Goal: Navigation & Orientation: Find specific page/section

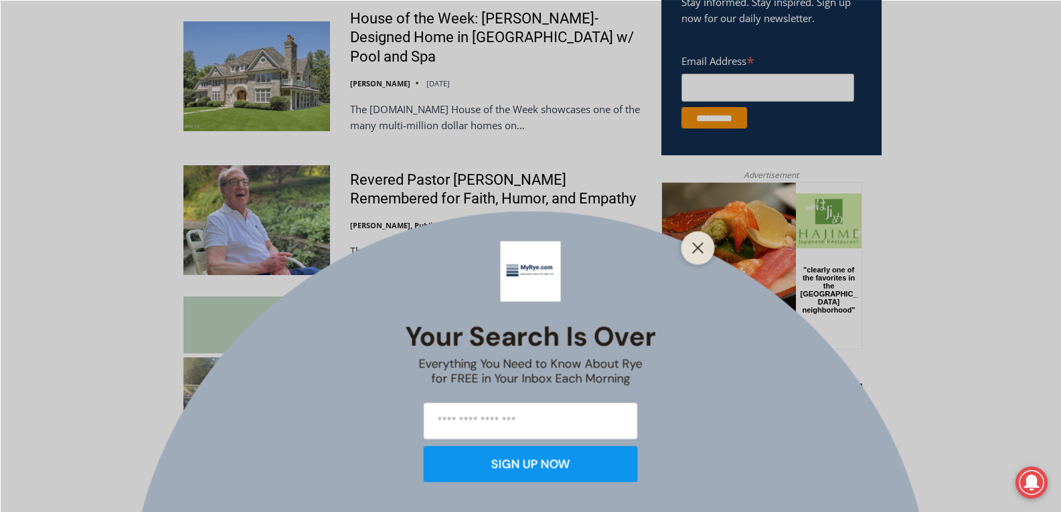
scroll to position [953, 0]
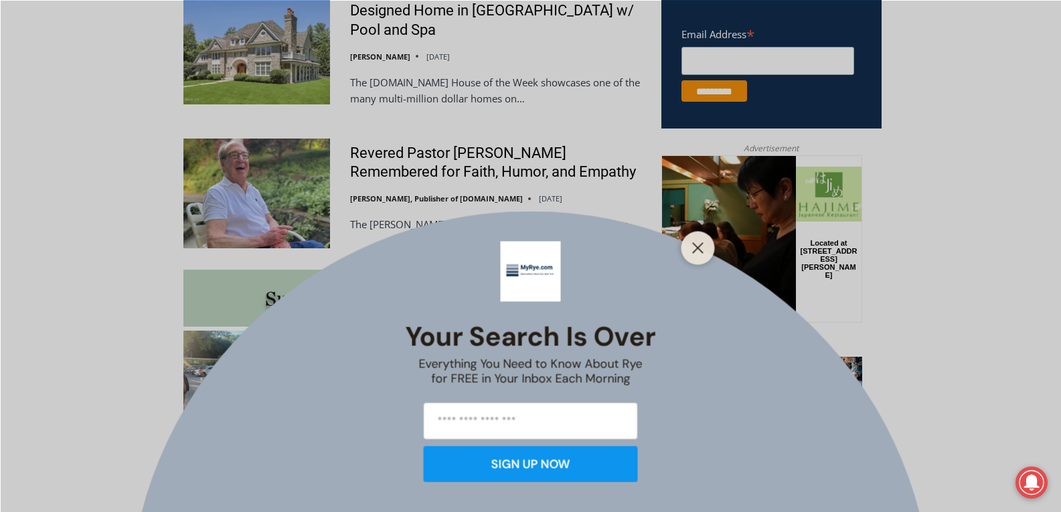
click at [697, 258] on div at bounding box center [697, 247] width 33 height 33
click at [697, 251] on icon "Close" at bounding box center [698, 248] width 12 height 12
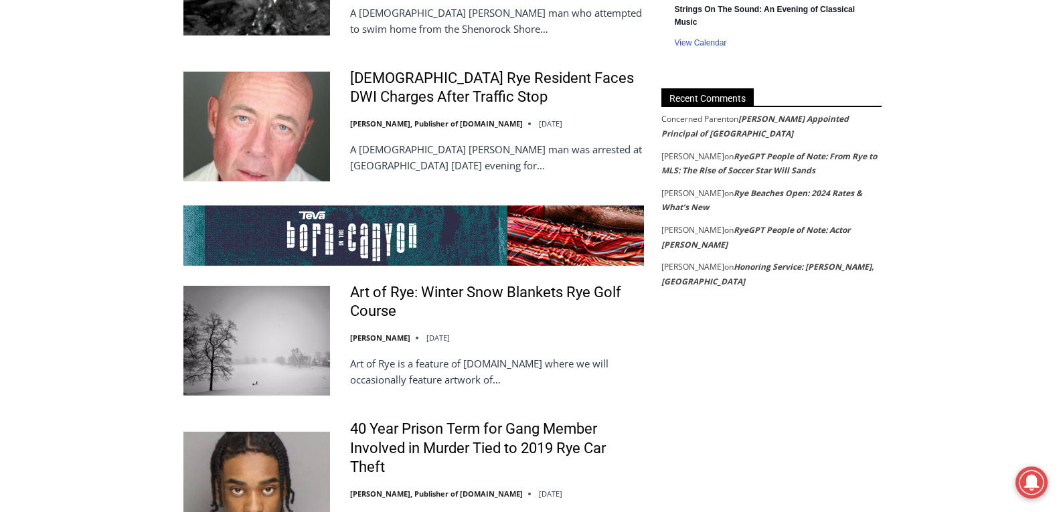
scroll to position [2507, 0]
